Goal: Information Seeking & Learning: Learn about a topic

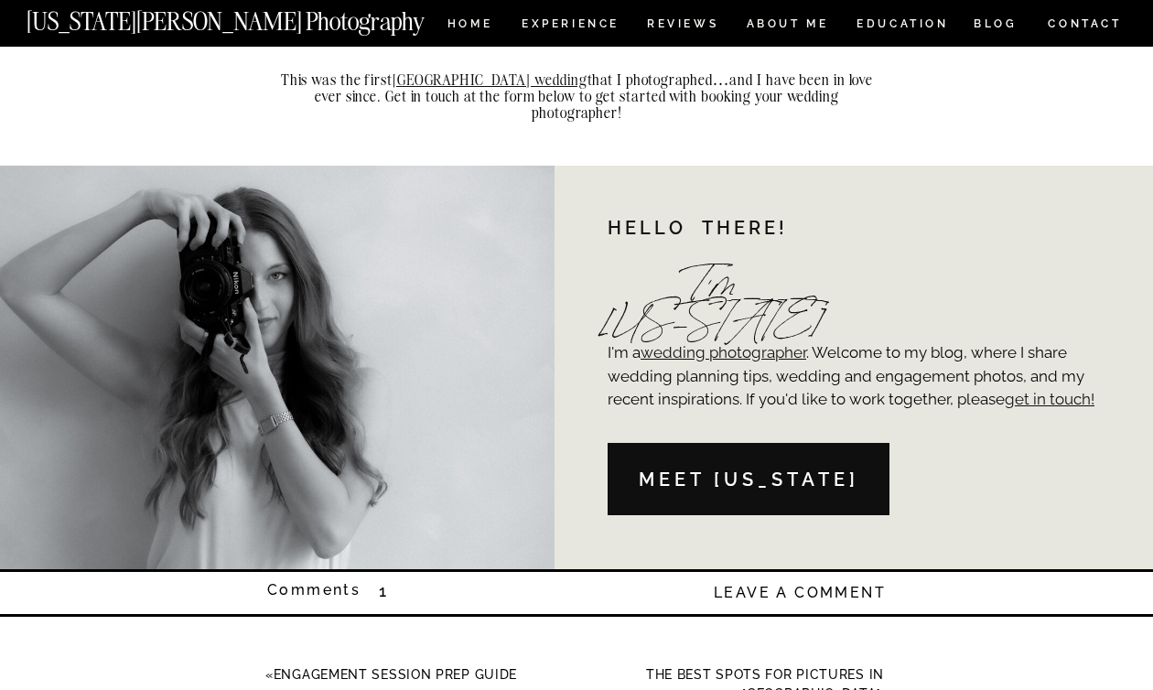
scroll to position [5264, 0]
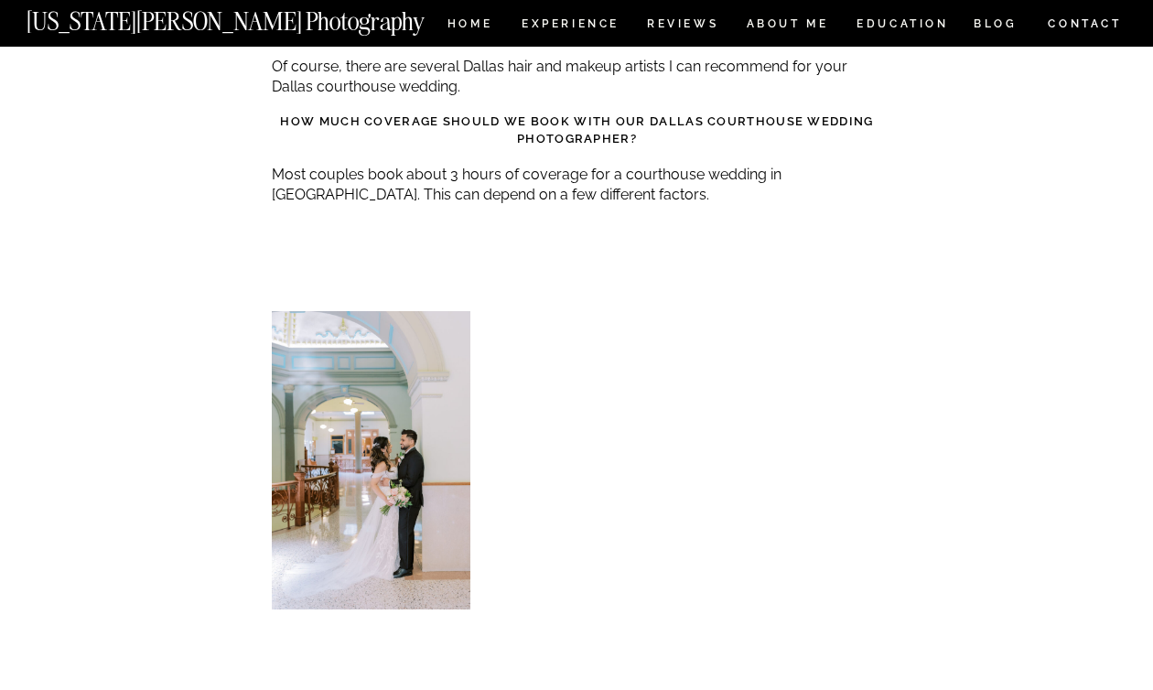
scroll to position [4300, 0]
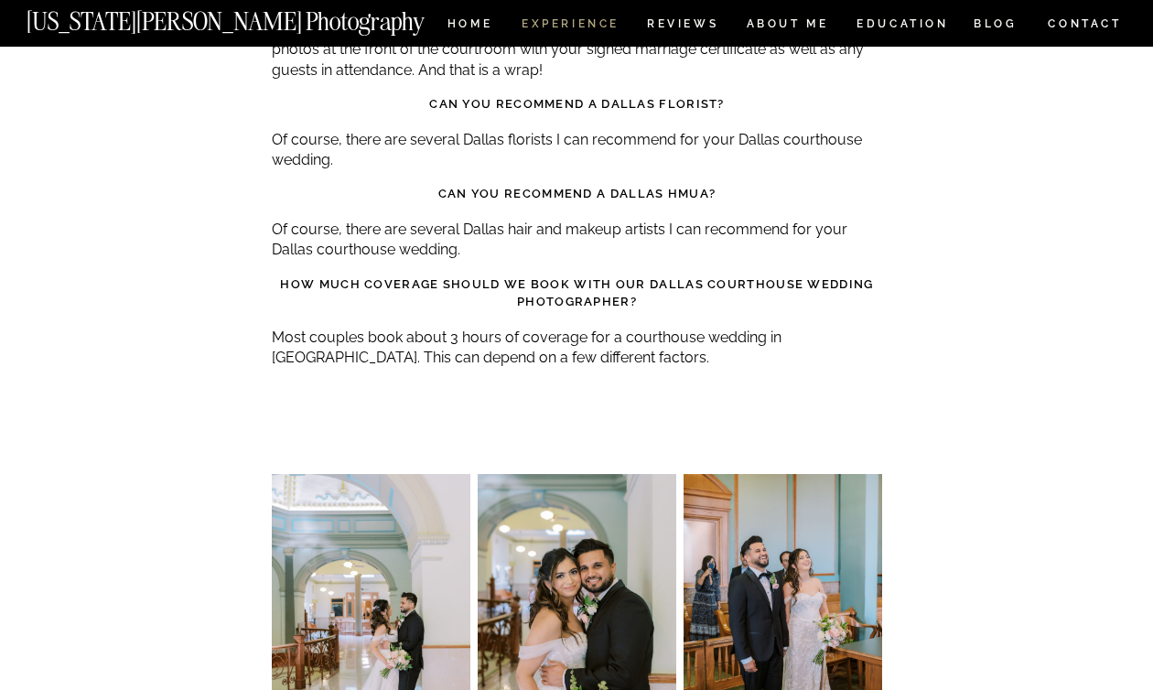
click at [560, 21] on nav "Experience" at bounding box center [570, 26] width 96 height 16
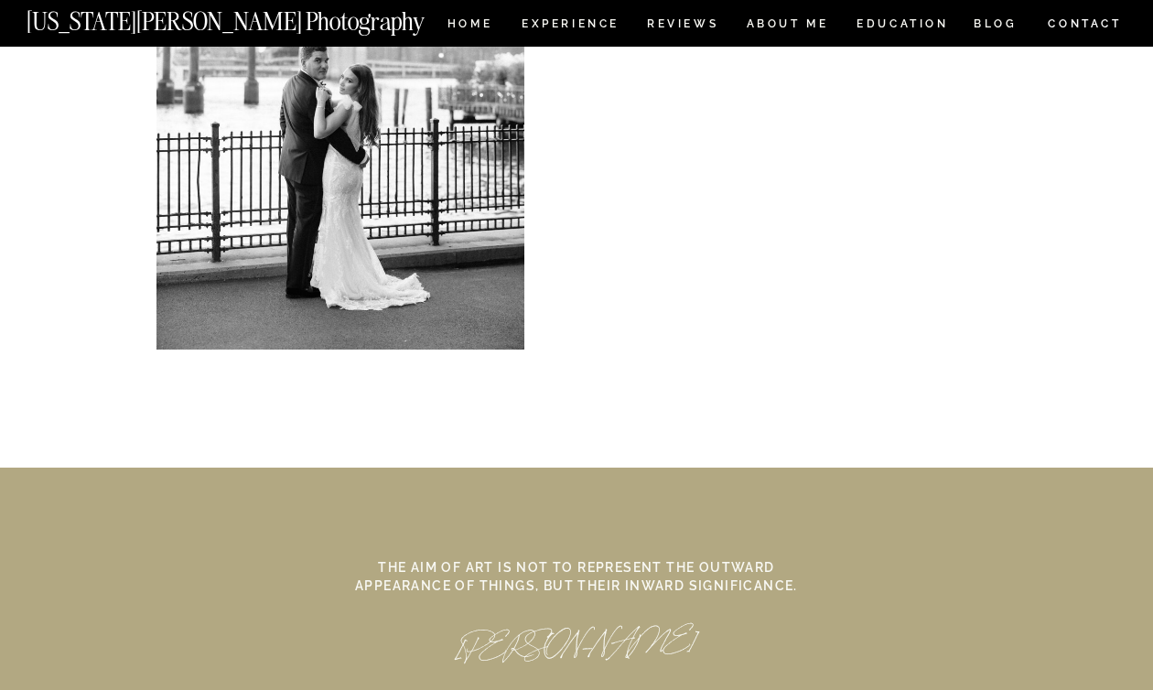
scroll to position [7889, 0]
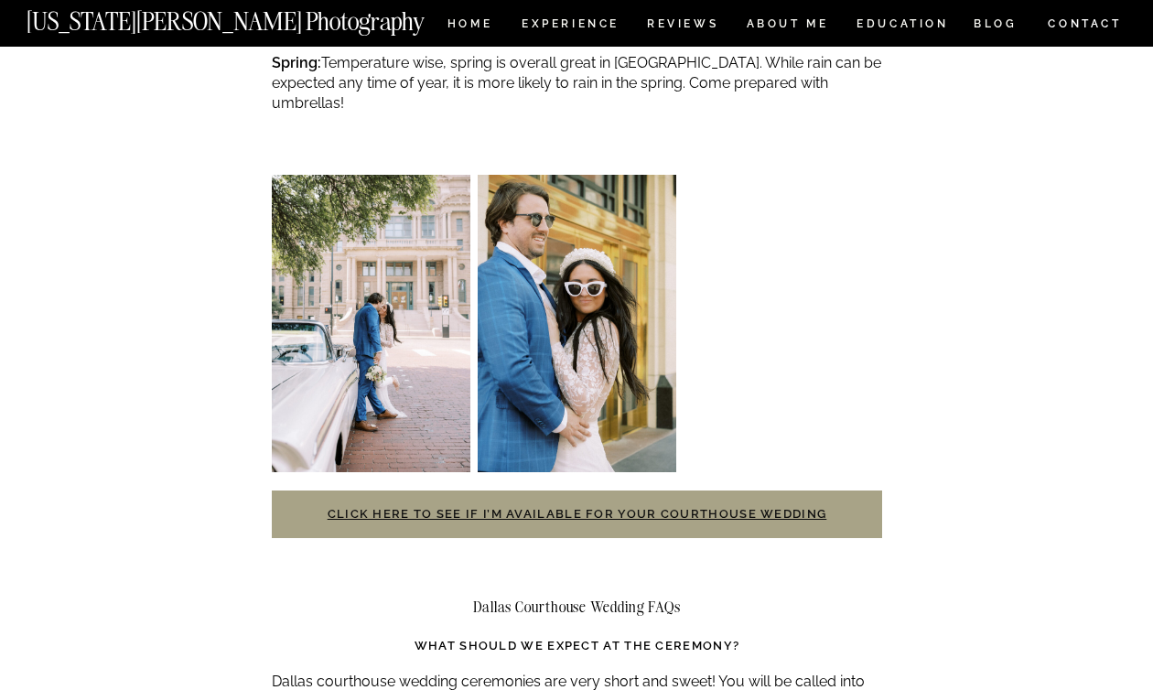
scroll to position [3585, 0]
